Goal: Navigation & Orientation: Find specific page/section

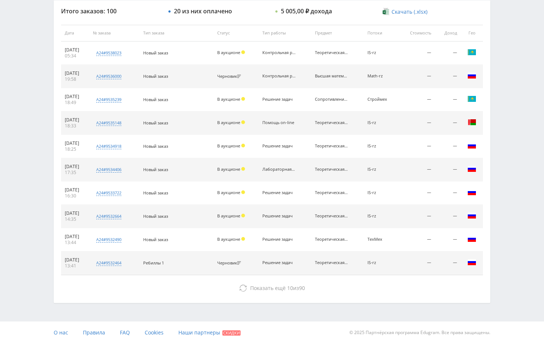
scroll to position [282, 0]
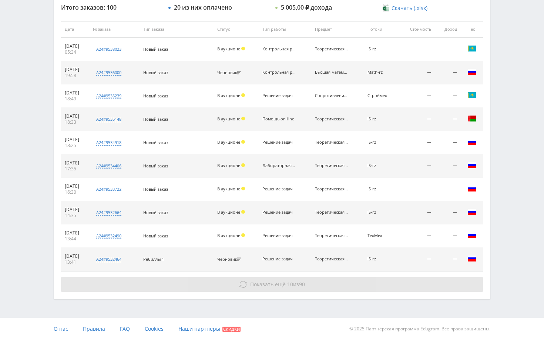
click at [371, 282] on button "Показать ещё 10 из 90" at bounding box center [272, 284] width 422 height 15
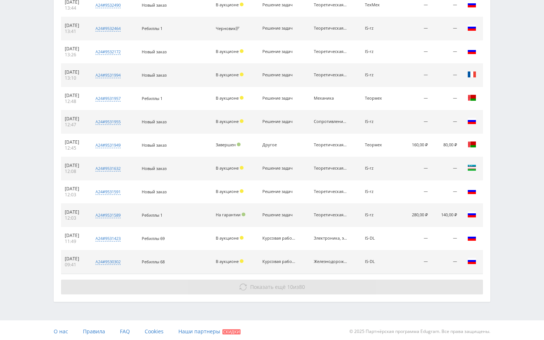
scroll to position [515, 0]
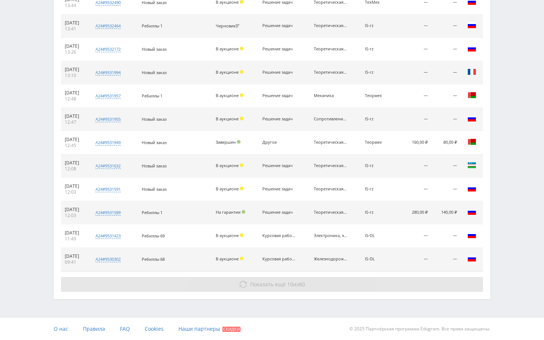
click at [360, 285] on button "Показать ещё 10 из 80" at bounding box center [272, 284] width 422 height 15
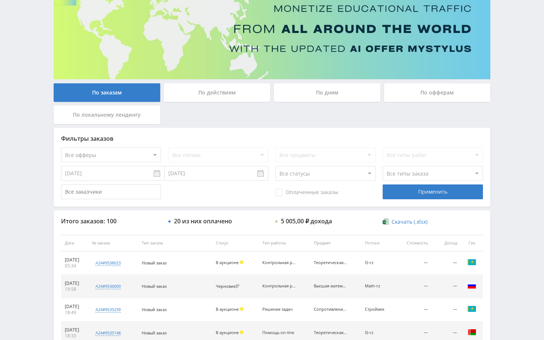
scroll to position [34, 0]
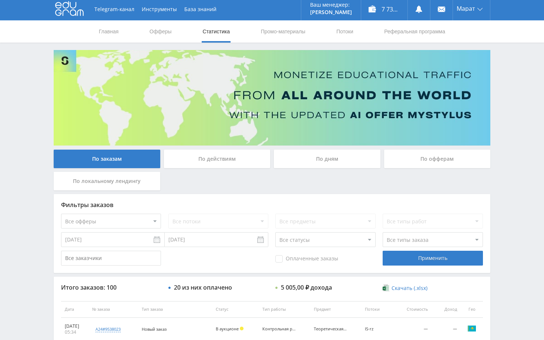
scroll to position [0, 0]
